Goal: Information Seeking & Learning: Learn about a topic

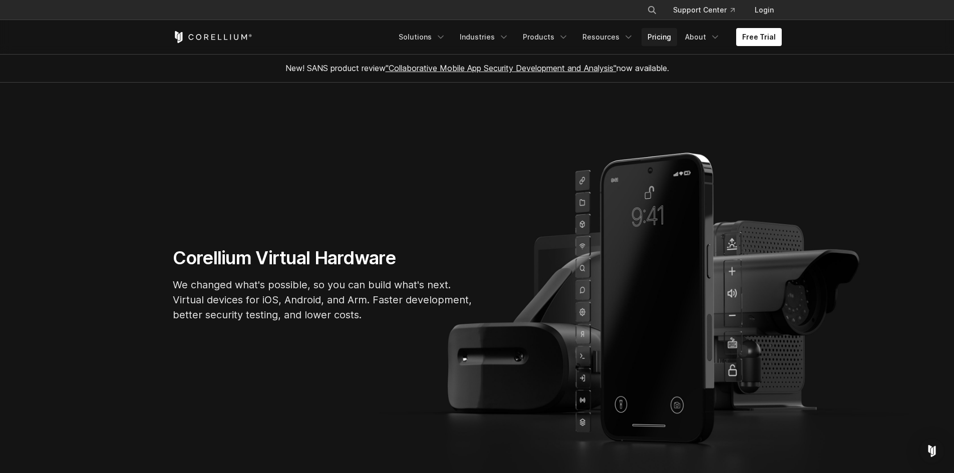
click at [668, 39] on link "Pricing" at bounding box center [660, 37] width 36 height 18
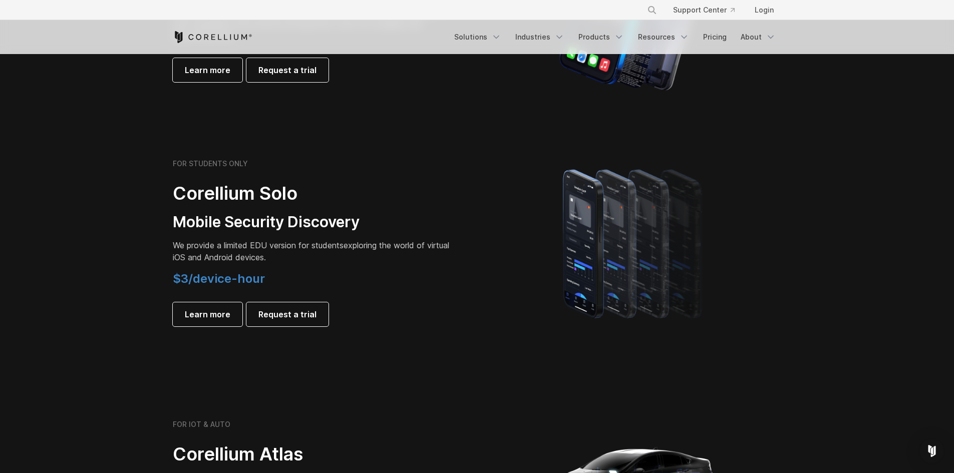
scroll to position [601, 0]
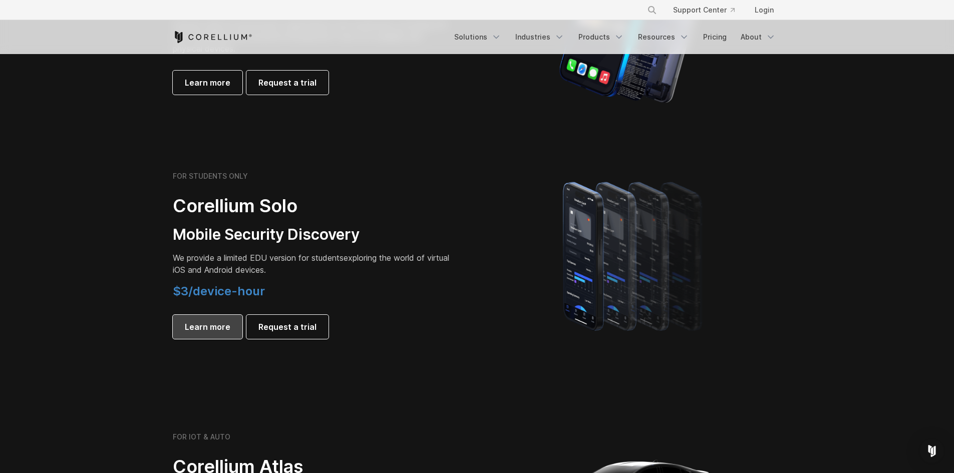
click at [207, 328] on span "Learn more" at bounding box center [208, 327] width 46 height 12
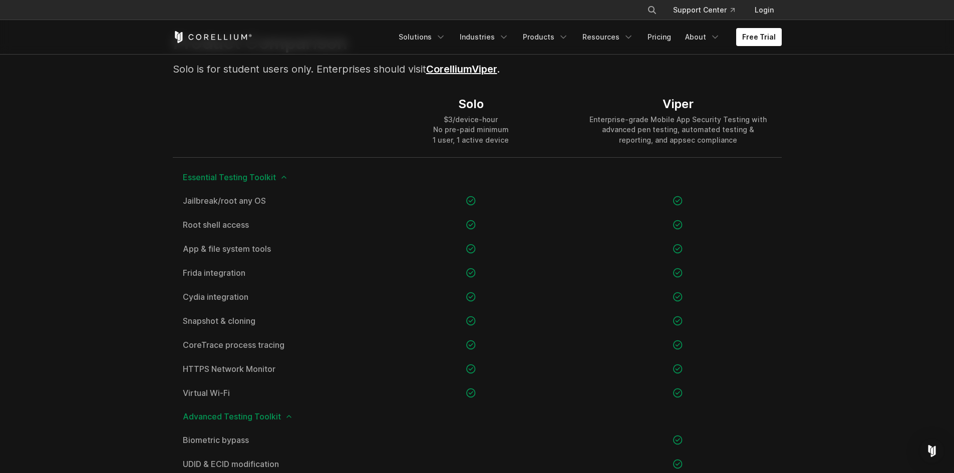
scroll to position [701, 0]
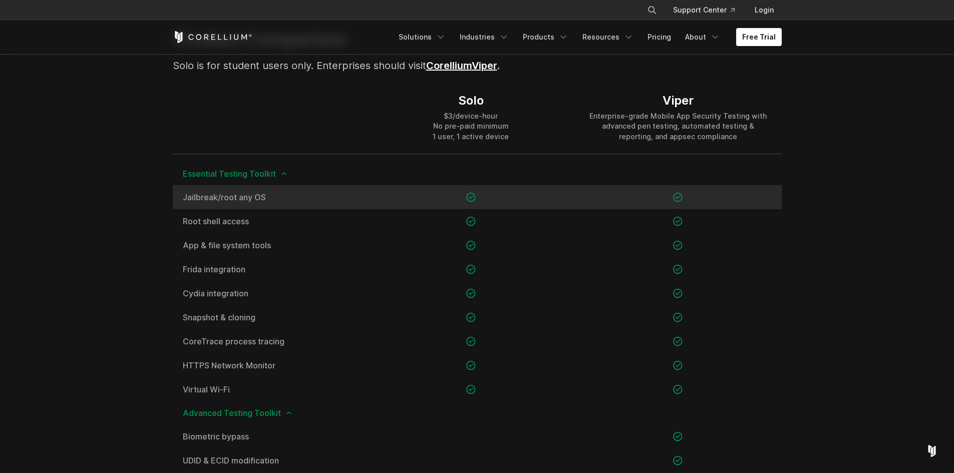
click at [409, 199] on div at bounding box center [471, 197] width 207 height 24
click at [247, 199] on span "Jailbreak/root any OS" at bounding box center [270, 197] width 175 height 8
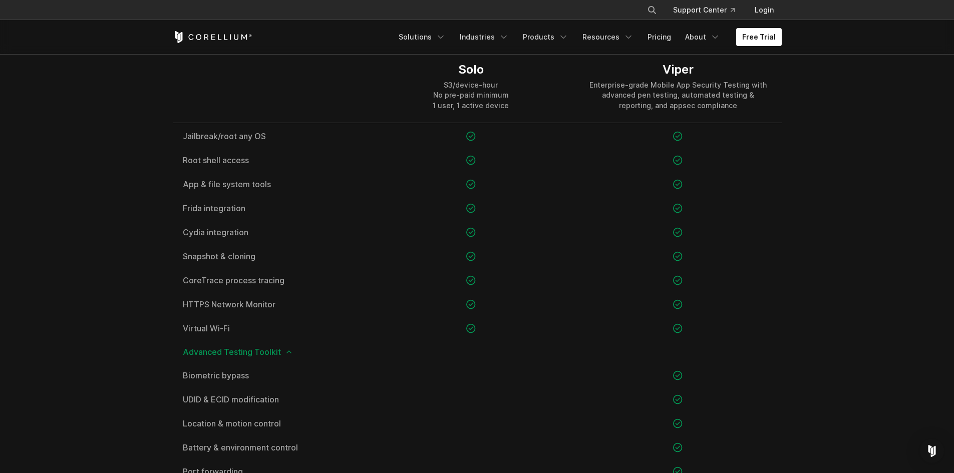
scroll to position [0, 0]
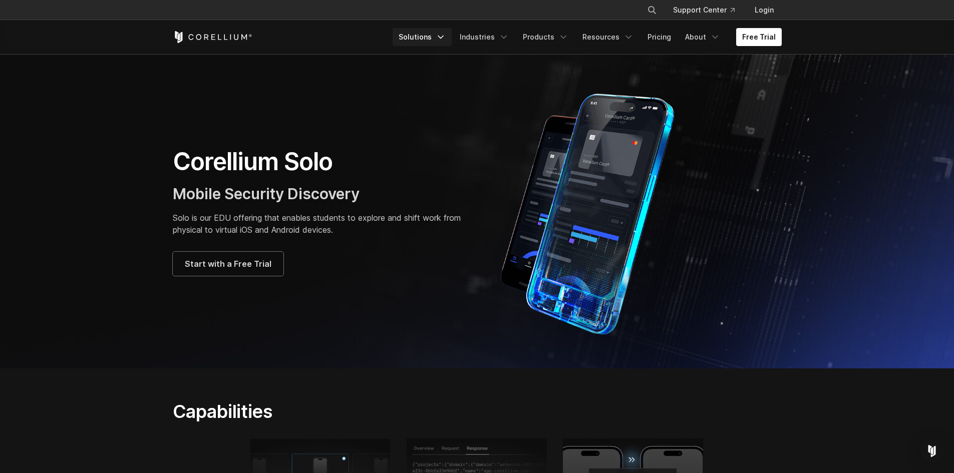
click at [446, 33] on icon "Navigation Menu" at bounding box center [441, 37] width 10 height 10
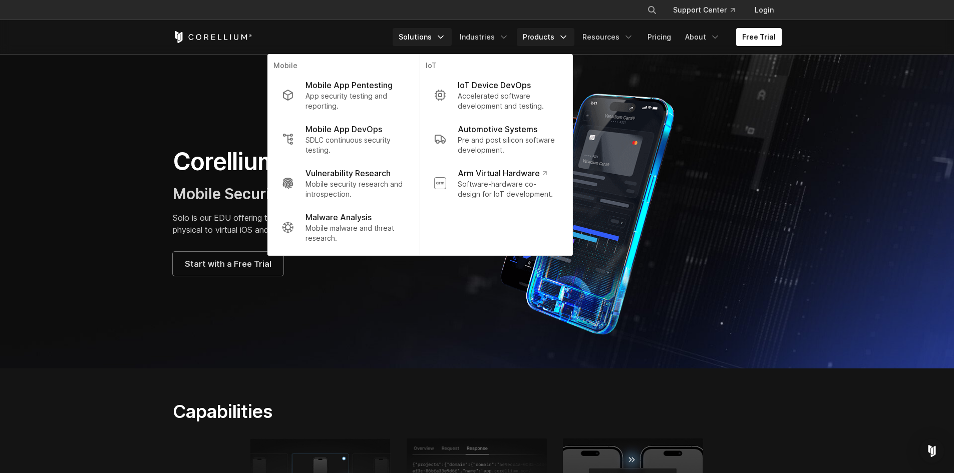
click at [547, 37] on link "Products" at bounding box center [546, 37] width 58 height 18
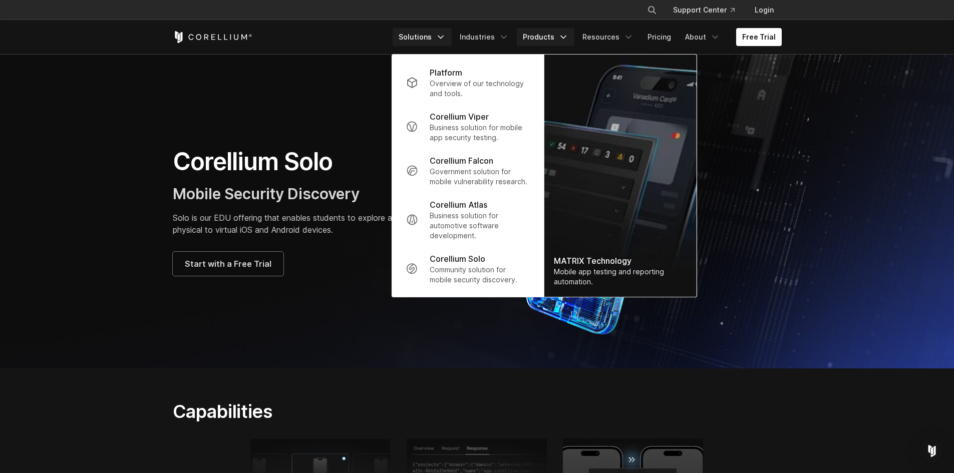
click at [422, 41] on link "Solutions" at bounding box center [422, 37] width 59 height 18
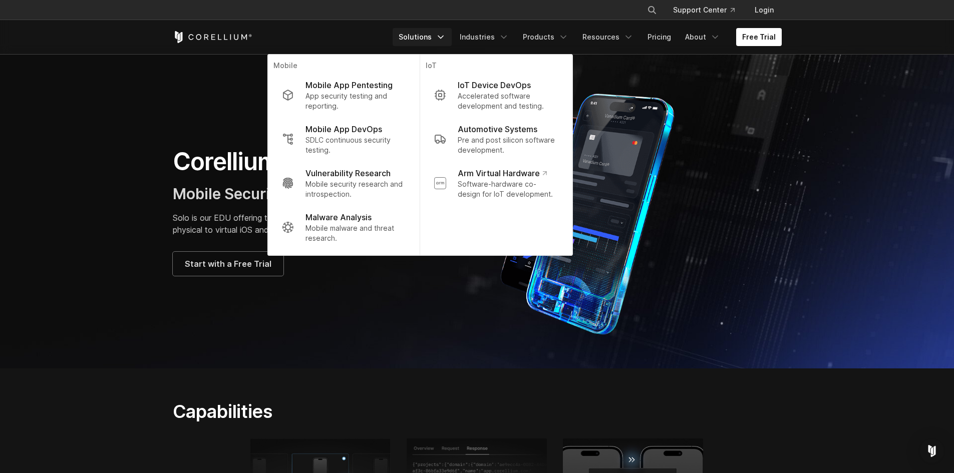
click at [375, 307] on div "Corellium Solo Mobile Security Discovery Solo is our EDU offering that enables …" at bounding box center [477, 211] width 629 height 250
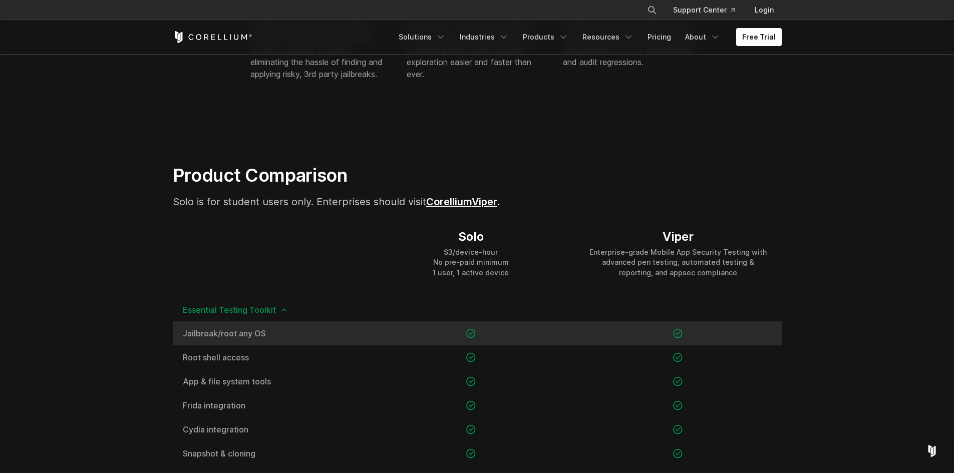
scroll to position [601, 0]
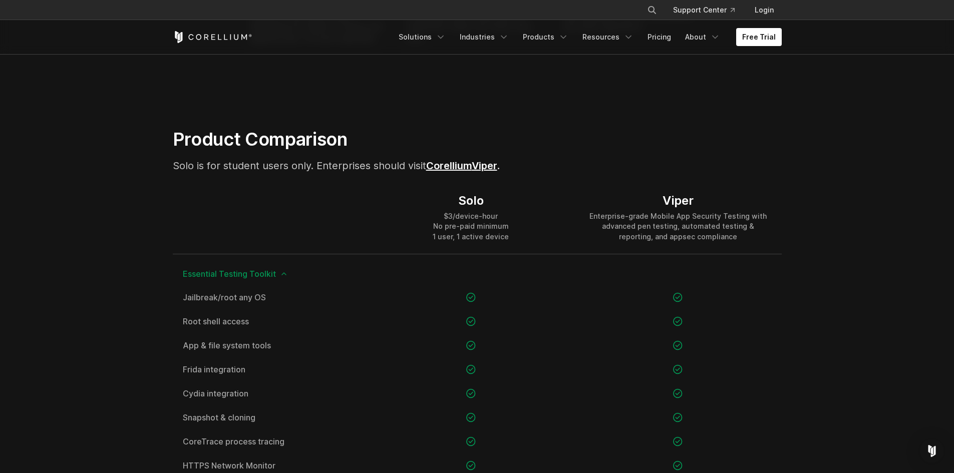
click at [472, 164] on link "Corellium" at bounding box center [449, 166] width 46 height 12
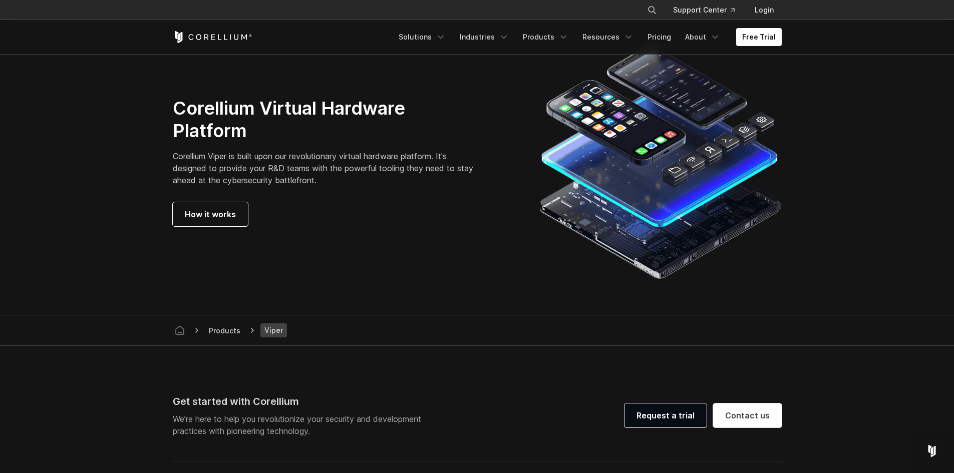
scroll to position [2855, 0]
